Goal: Task Accomplishment & Management: Manage account settings

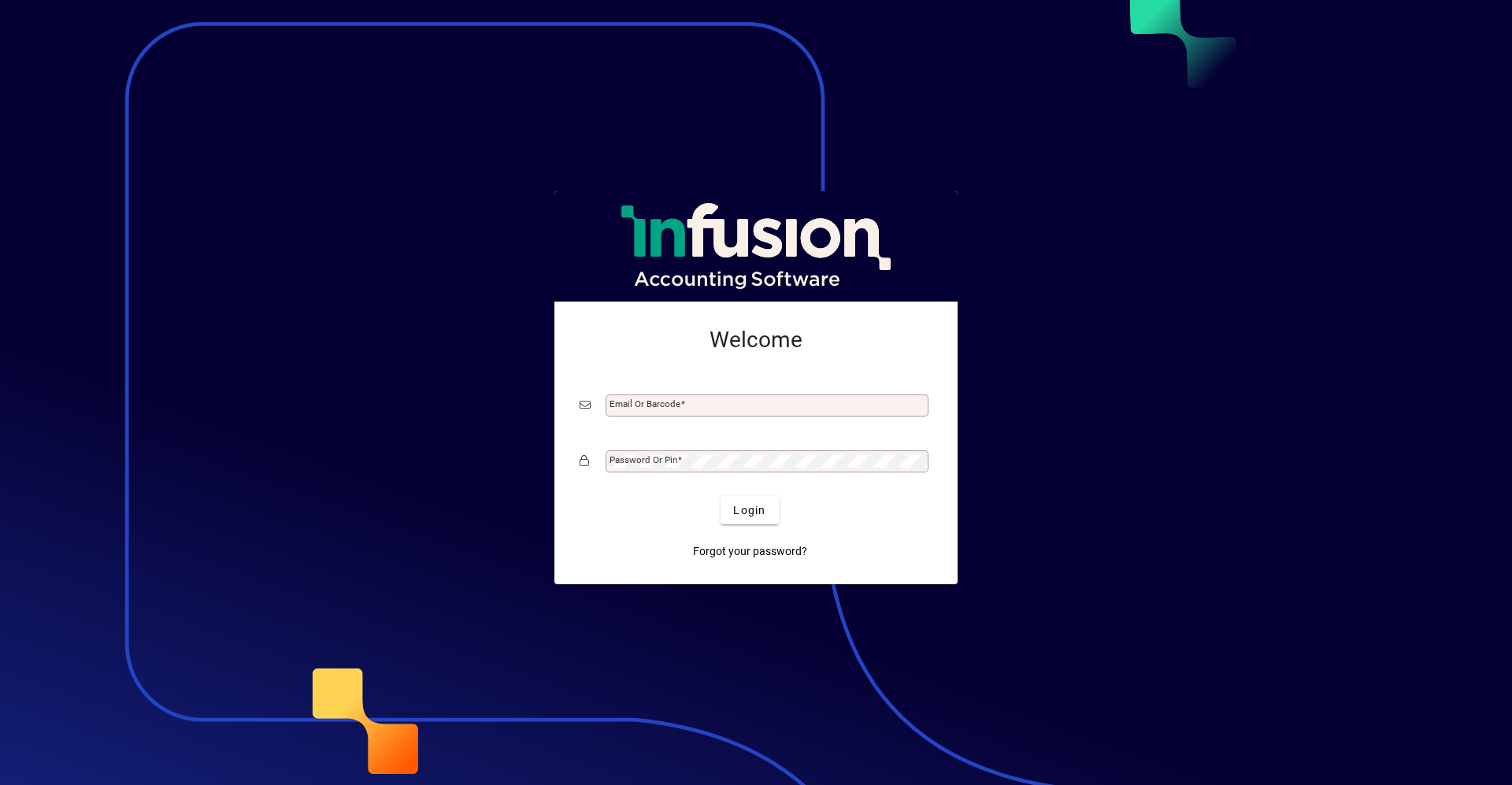
click at [1182, 319] on div at bounding box center [756, 392] width 1512 height 785
